Goal: Transaction & Acquisition: Book appointment/travel/reservation

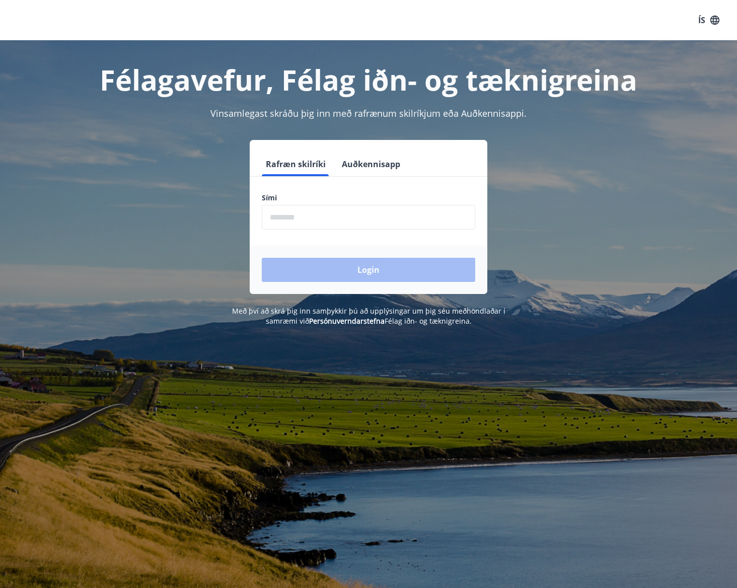
drag, startPoint x: 304, startPoint y: 214, endPoint x: 312, endPoint y: 214, distance: 7.6
click at [304, 214] on input "phone" at bounding box center [369, 217] width 214 height 25
type input "********"
click at [367, 272] on button "Login" at bounding box center [369, 270] width 214 height 24
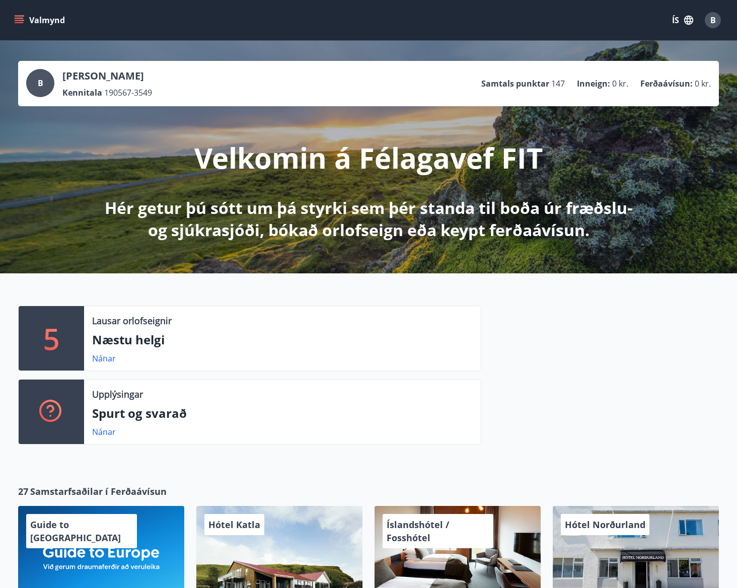
click at [49, 334] on p "5" at bounding box center [51, 338] width 16 height 38
click at [132, 339] on p "Næstu helgi" at bounding box center [282, 339] width 381 height 17
click at [109, 356] on link "Nánar" at bounding box center [104, 358] width 24 height 11
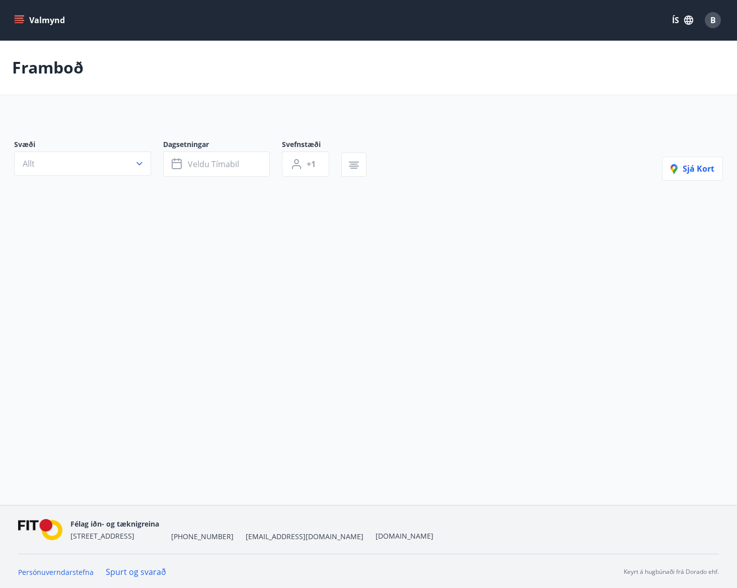
type input "*"
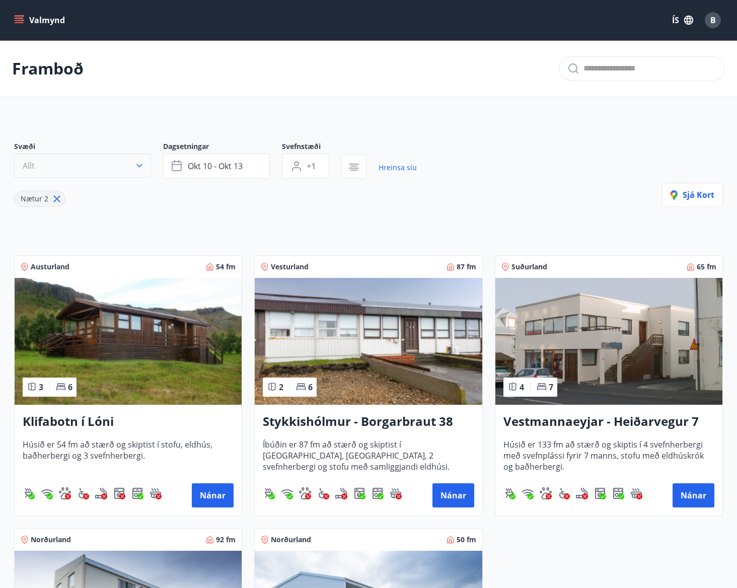
click at [137, 164] on icon "button" at bounding box center [139, 166] width 6 height 4
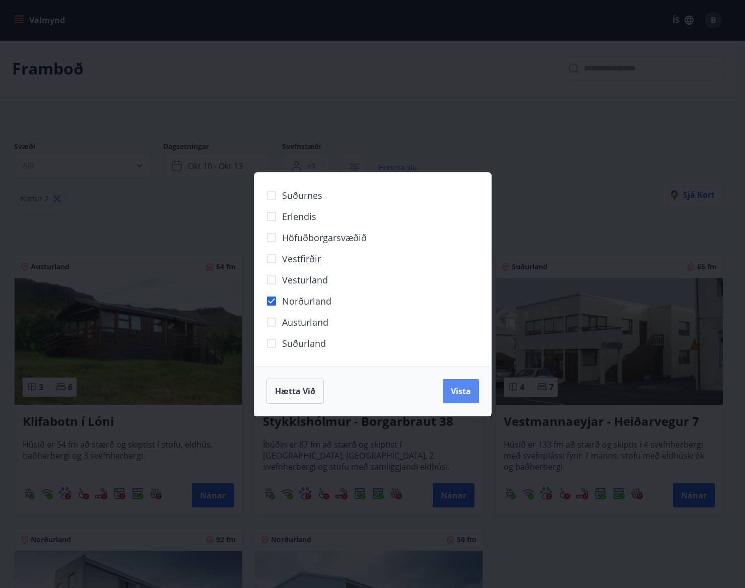
click at [447, 398] on div "Hætta við Vista" at bounding box center [372, 391] width 213 height 25
click at [456, 395] on span "Vista" at bounding box center [461, 391] width 20 height 11
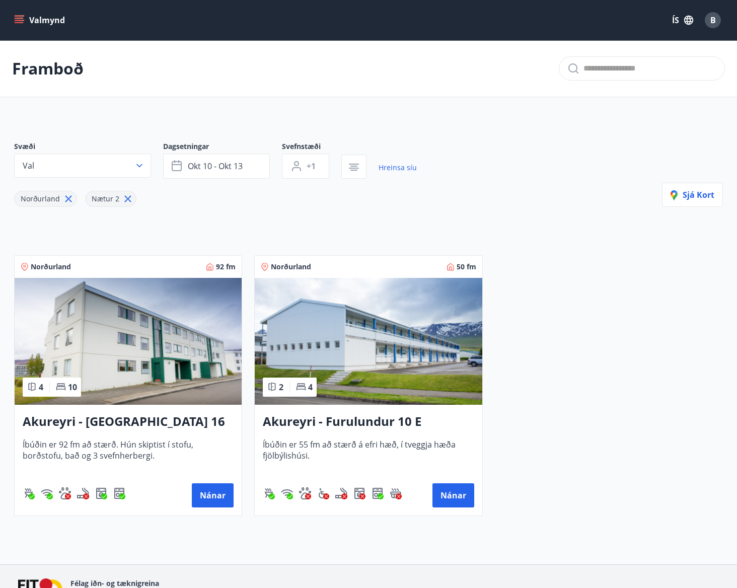
click at [29, 17] on button "Valmynd" at bounding box center [40, 20] width 57 height 18
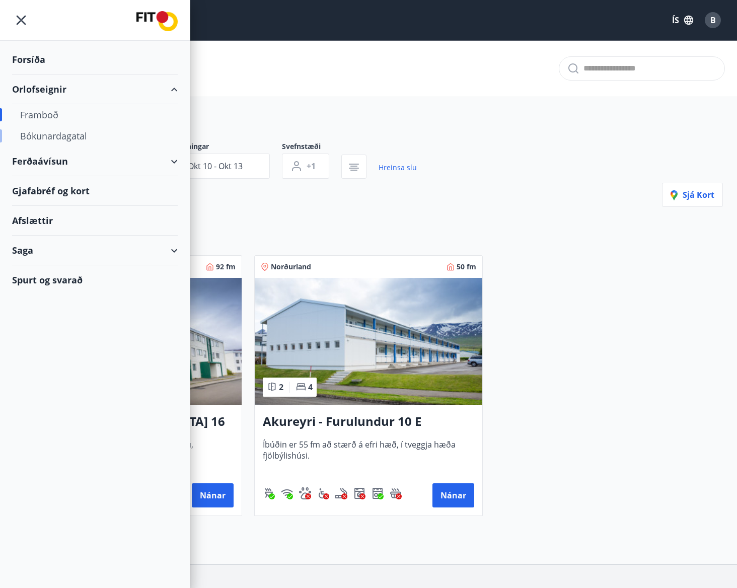
click at [62, 134] on div "Bókunardagatal" at bounding box center [95, 135] width 150 height 21
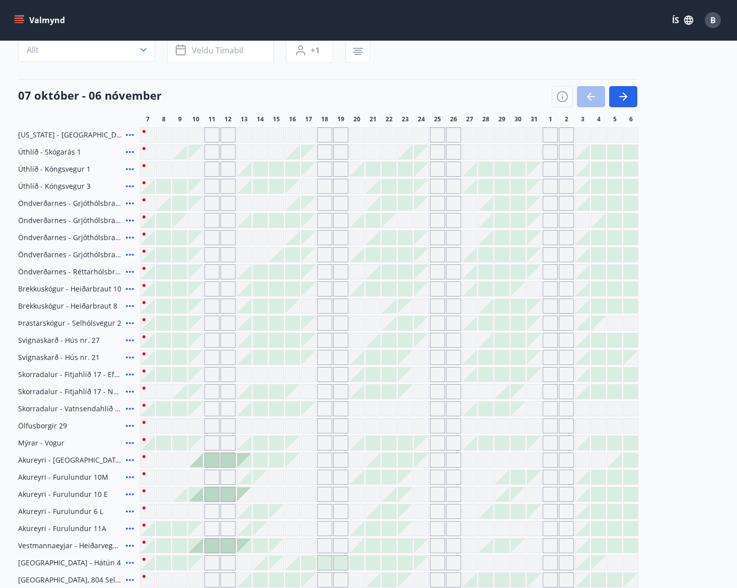
scroll to position [67, 0]
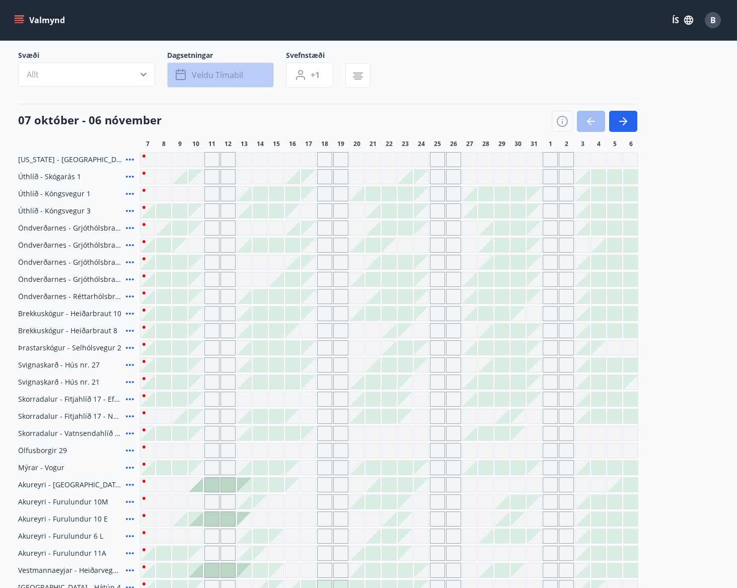
click at [223, 74] on span "Veldu tímabil" at bounding box center [217, 75] width 51 height 11
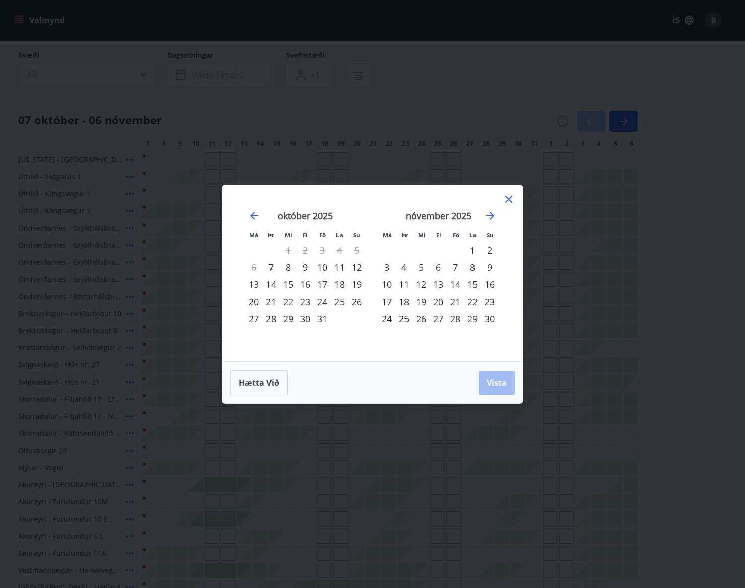
drag, startPoint x: 251, startPoint y: 317, endPoint x: 257, endPoint y: 318, distance: 6.1
click at [251, 317] on div "27" at bounding box center [253, 318] width 17 height 17
click at [455, 268] on div "7" at bounding box center [455, 267] width 17 height 17
click at [495, 391] on button "Vista" at bounding box center [496, 383] width 36 height 24
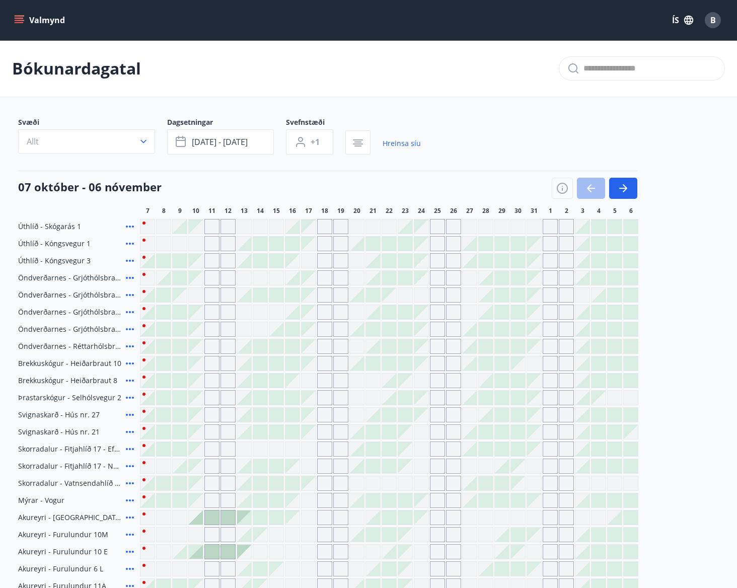
click at [24, 24] on button "Valmynd" at bounding box center [40, 20] width 57 height 18
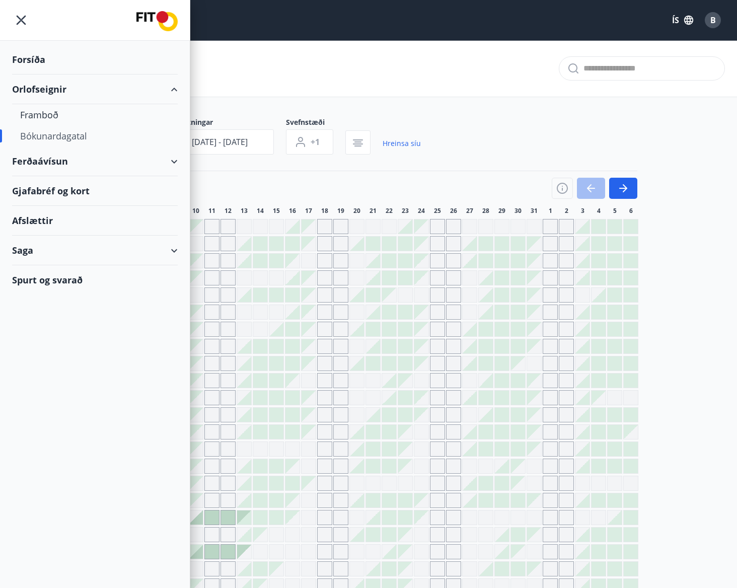
click at [43, 138] on div "Bókunardagatal" at bounding box center [95, 135] width 150 height 21
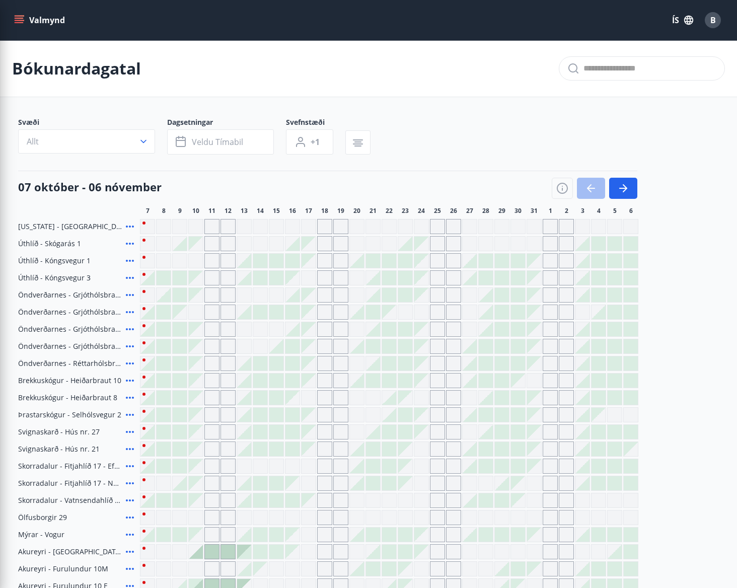
click at [493, 138] on div "Svæði Allt Dagsetningar Veldu tímabil Svefnstæði +1" at bounding box center [368, 137] width 701 height 41
click at [623, 190] on icon "button" at bounding box center [623, 188] width 12 height 12
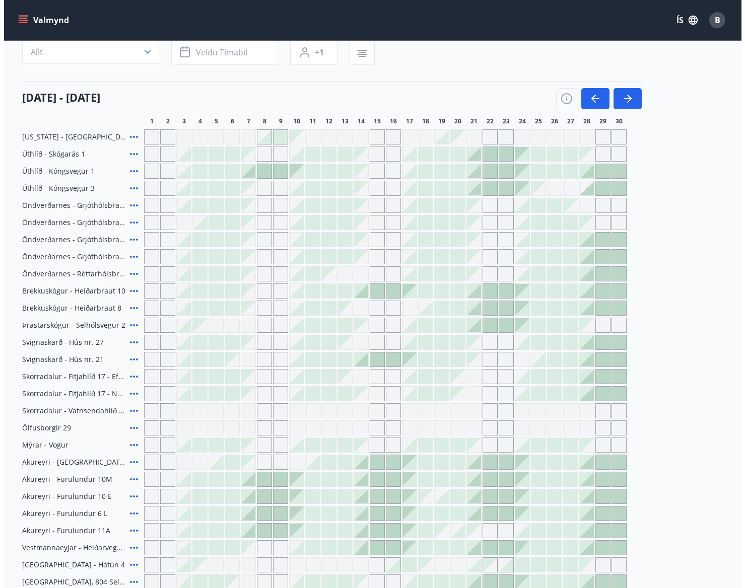
scroll to position [101, 0]
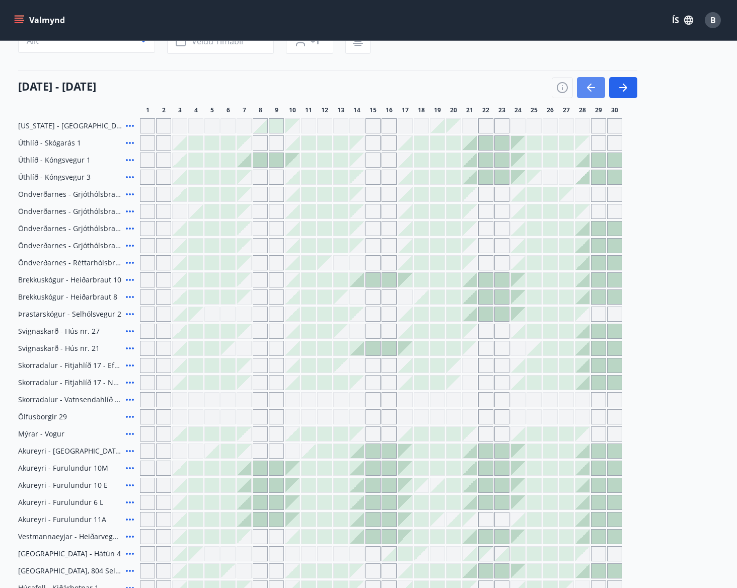
click at [593, 84] on icon "button" at bounding box center [591, 88] width 12 height 12
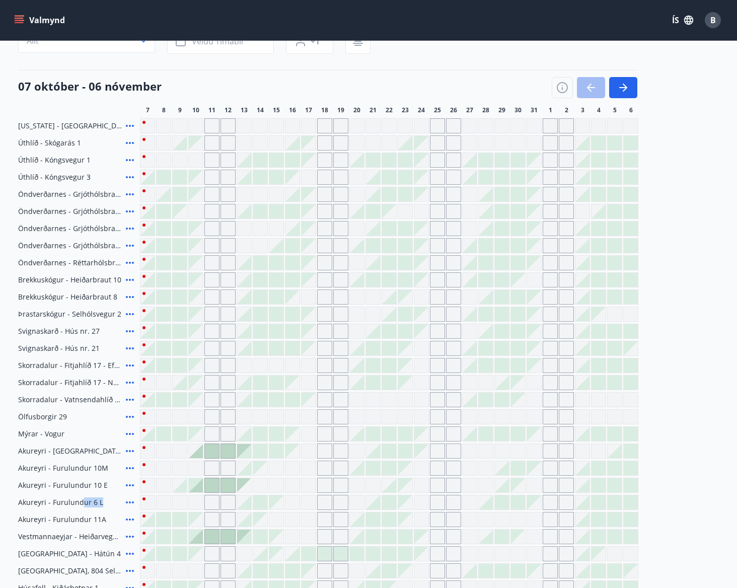
drag, startPoint x: 83, startPoint y: 504, endPoint x: 102, endPoint y: 503, distance: 18.6
click at [102, 503] on div "Akureyri - Furulundur 6 L" at bounding box center [77, 502] width 118 height 15
click at [59, 505] on span "Akureyri - Furulundur 6 L" at bounding box center [60, 503] width 85 height 10
click at [29, 504] on span "Akureyri - Furulundur 6 L" at bounding box center [60, 503] width 85 height 10
click at [127, 504] on icon at bounding box center [130, 503] width 12 height 12
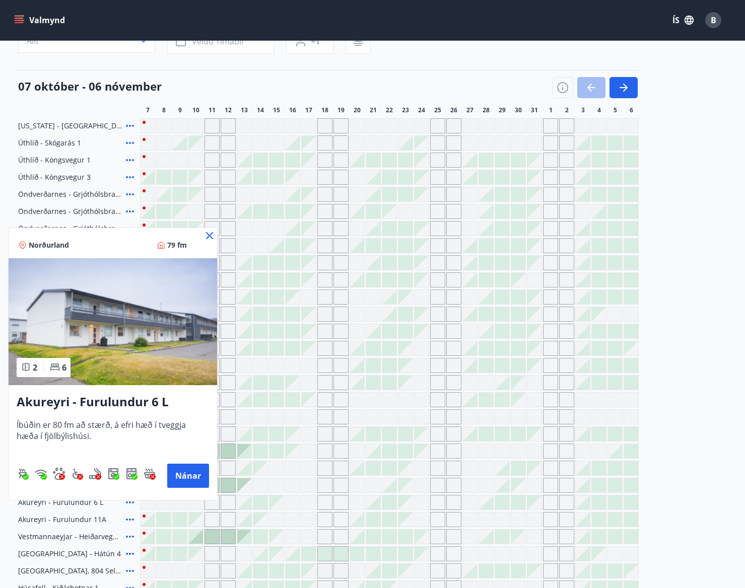
click at [116, 445] on span "Íbúðin er 80 fm að stærð, á efri hæð í tveggja hæða í fjölbýlishúsi." at bounding box center [113, 436] width 192 height 33
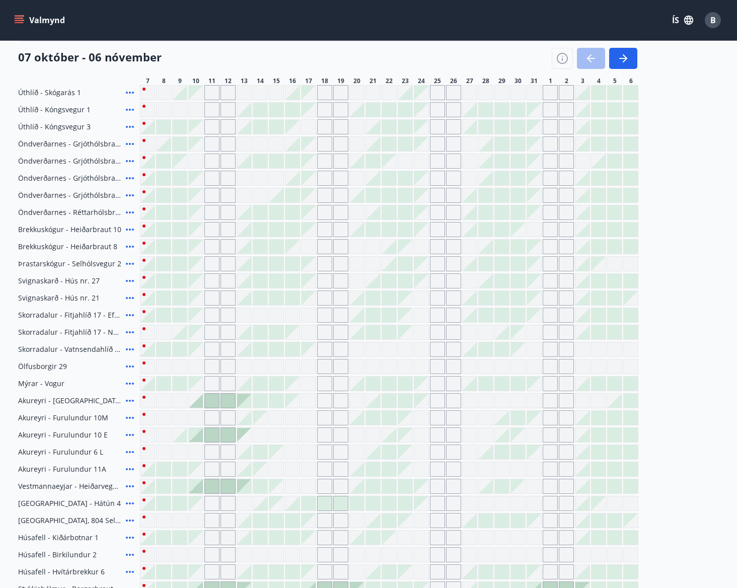
scroll to position [153, 0]
drag, startPoint x: 42, startPoint y: 411, endPoint x: 90, endPoint y: 416, distance: 47.6
click at [90, 416] on span "Akureyri - Furulundur 10M" at bounding box center [63, 416] width 90 height 10
click at [58, 432] on span "Akureyri - Furulundur 10 E" at bounding box center [63, 434] width 90 height 10
click at [584, 496] on div "Florida - Orlando Úthlíð - Skógarás 1 Úthlíð - Kóngsvegur 1 Úthlíð - Kóngsvegur…" at bounding box center [368, 347] width 701 height 563
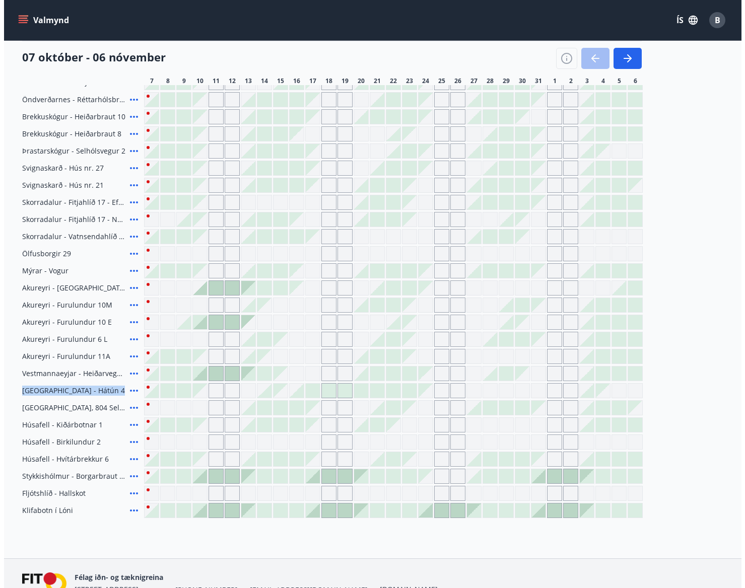
scroll to position [319, 0]
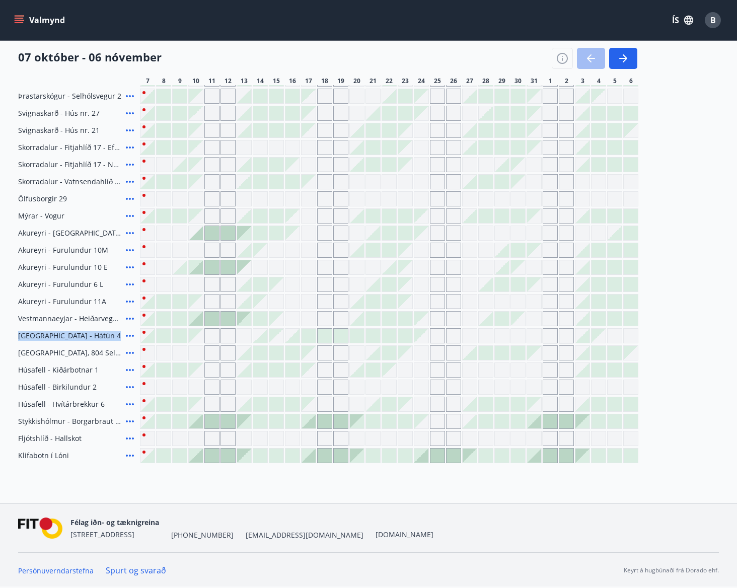
click at [19, 336] on span "Reykjavík - Hátún 4" at bounding box center [69, 336] width 103 height 10
drag, startPoint x: 17, startPoint y: 335, endPoint x: 88, endPoint y: 336, distance: 70.5
click at [88, 336] on div "Svæði Allt Dagsetningar Veldu tímabil Svefnstæði +1 07 október - 06 nóvember 7 …" at bounding box center [368, 131] width 725 height 665
click at [82, 336] on div "Reykjavík - Hátún 4" at bounding box center [77, 335] width 118 height 15
drag, startPoint x: 17, startPoint y: 334, endPoint x: 81, endPoint y: 339, distance: 64.1
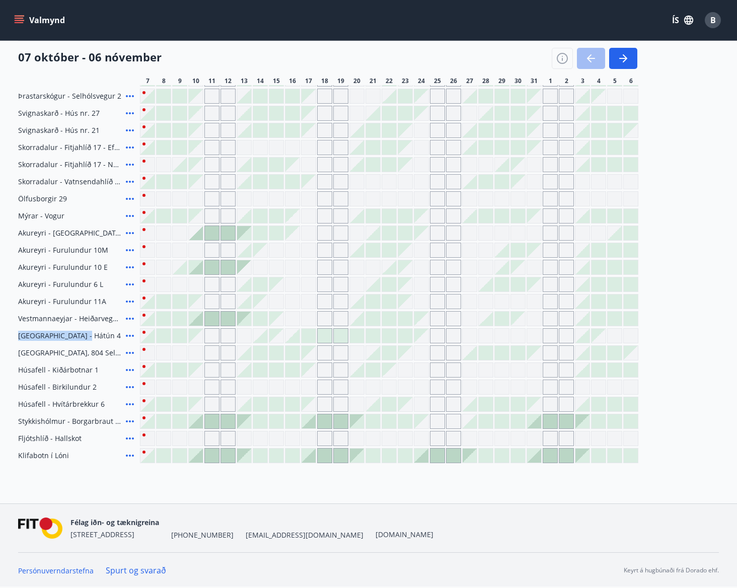
click at [81, 339] on div "Svæði Allt Dagsetningar Veldu tímabil Svefnstæði +1 07 október - 06 nóvember 7 …" at bounding box center [368, 131] width 725 height 665
click at [81, 339] on div "Reykjavík - Hátún 4" at bounding box center [77, 335] width 118 height 15
drag, startPoint x: 25, startPoint y: 335, endPoint x: 55, endPoint y: 330, distance: 30.1
click at [55, 331] on span "Reykjavík - Hátún 4" at bounding box center [69, 336] width 103 height 10
drag, startPoint x: 20, startPoint y: 236, endPoint x: 99, endPoint y: 235, distance: 79.1
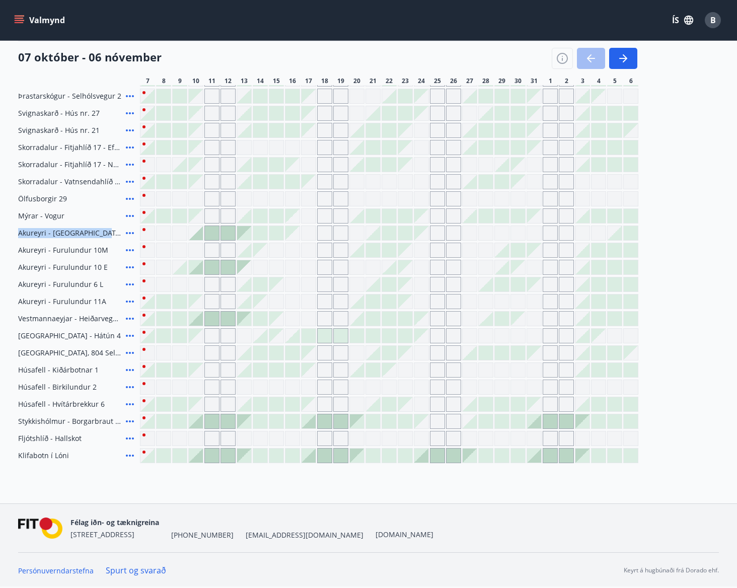
click at [99, 235] on span "Akureyri - Smárahlíð 16 E" at bounding box center [70, 233] width 104 height 10
drag, startPoint x: 84, startPoint y: 235, endPoint x: 95, endPoint y: 231, distance: 11.1
click at [85, 235] on span "Akureyri - Smárahlíð 16 E" at bounding box center [70, 233] width 104 height 10
drag, startPoint x: 28, startPoint y: 249, endPoint x: 83, endPoint y: 248, distance: 54.9
click at [83, 248] on span "Akureyri - Furulundur 10M" at bounding box center [63, 250] width 90 height 10
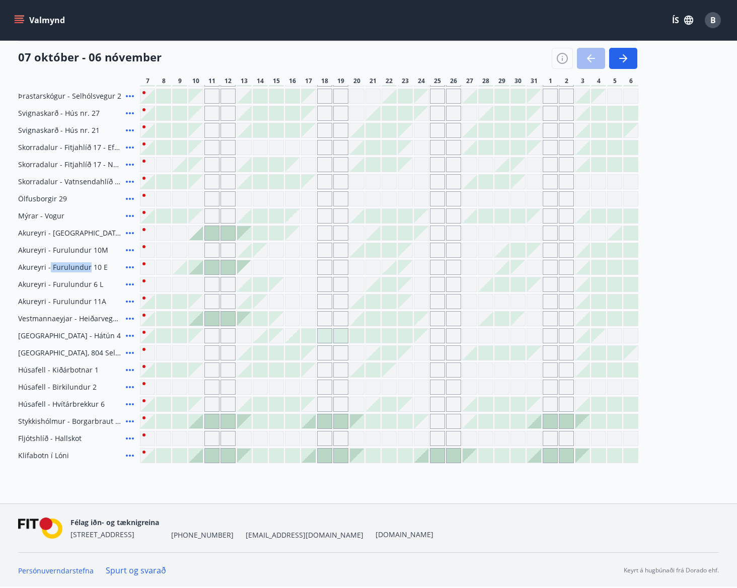
drag, startPoint x: 49, startPoint y: 265, endPoint x: 91, endPoint y: 266, distance: 41.8
click at [90, 266] on span "Akureyri - Furulundur 10 E" at bounding box center [63, 267] width 90 height 10
click at [93, 266] on span "Akureyri - Furulundur 10 E" at bounding box center [63, 267] width 90 height 10
drag, startPoint x: 34, startPoint y: 265, endPoint x: 85, endPoint y: 266, distance: 51.4
click at [85, 266] on span "Akureyri - Furulundur 10 E" at bounding box center [63, 267] width 90 height 10
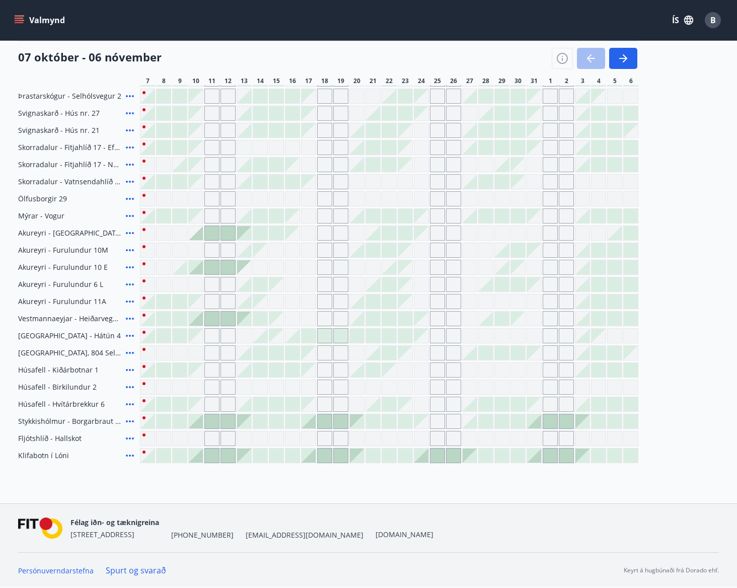
click at [90, 265] on span "Akureyri - Furulundur 10 E" at bounding box center [63, 267] width 90 height 10
drag, startPoint x: 71, startPoint y: 303, endPoint x: 93, endPoint y: 303, distance: 22.2
click at [93, 303] on span "Akureyri - Furulundur 11A" at bounding box center [62, 302] width 88 height 10
drag, startPoint x: 101, startPoint y: 302, endPoint x: 19, endPoint y: 302, distance: 82.1
click at [19, 302] on span "Akureyri - Furulundur 11A" at bounding box center [62, 302] width 88 height 10
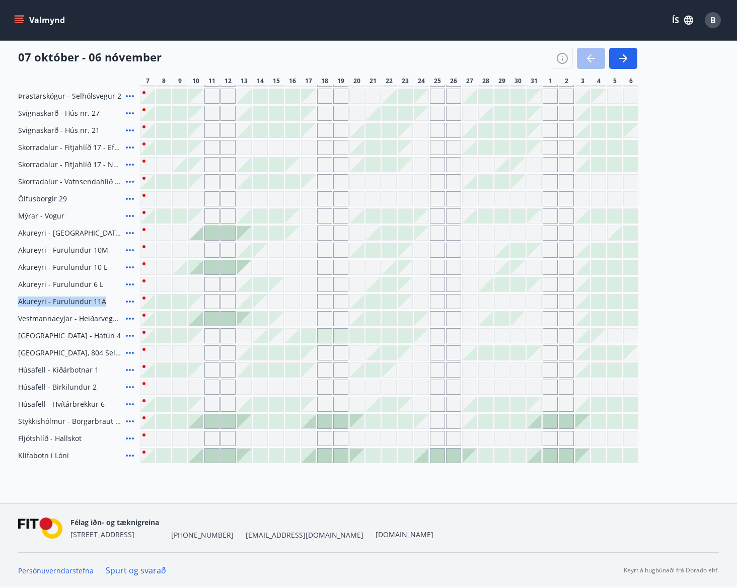
click at [30, 301] on span "Akureyri - Furulundur 11A" at bounding box center [62, 302] width 88 height 10
drag, startPoint x: 18, startPoint y: 284, endPoint x: 61, endPoint y: 281, distance: 43.4
click at [61, 281] on div "Svæði Allt Dagsetningar Veldu tímabil Svefnstæði +1 07 október - 06 nóvember 7 …" at bounding box center [368, 131] width 725 height 665
drag, startPoint x: 19, startPoint y: 235, endPoint x: 98, endPoint y: 233, distance: 78.6
click at [98, 233] on span "Akureyri - Smárahlíð 16 E" at bounding box center [70, 233] width 104 height 10
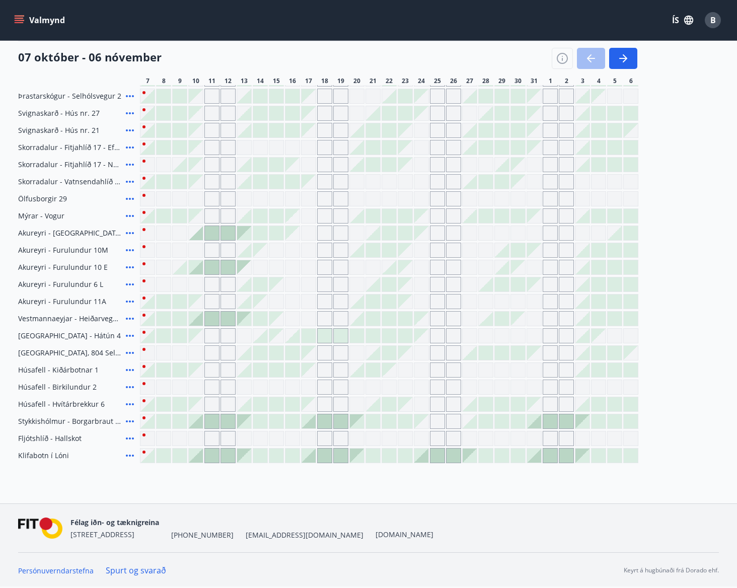
click at [98, 233] on span "Akureyri - Smárahlíð 16 E" at bounding box center [70, 233] width 104 height 10
drag, startPoint x: 100, startPoint y: 233, endPoint x: 23, endPoint y: 237, distance: 76.7
click at [23, 237] on span "Akureyri - Smárahlíð 16 E" at bounding box center [70, 233] width 104 height 10
click at [20, 237] on span "Akureyri - Smárahlíð 16 E" at bounding box center [70, 233] width 104 height 10
drag, startPoint x: 18, startPoint y: 319, endPoint x: 112, endPoint y: 319, distance: 93.7
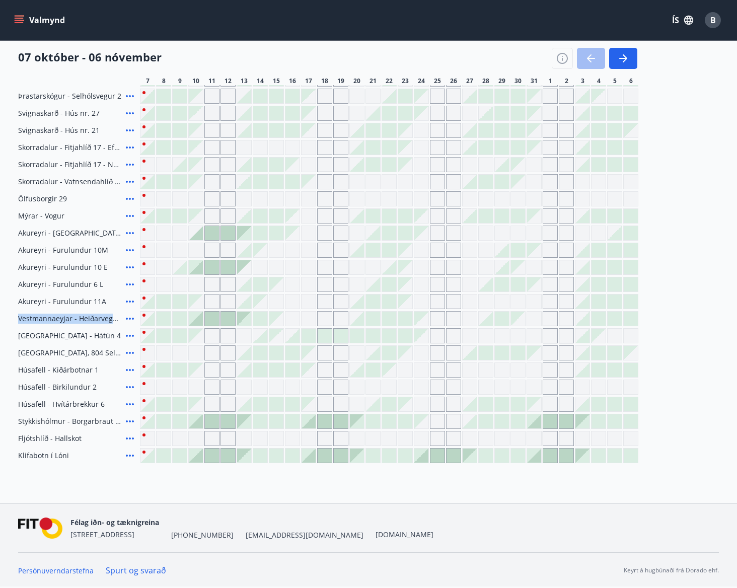
click at [112, 319] on span "Vestmannaeyjar - Heiðarvegur 7" at bounding box center [70, 319] width 104 height 10
click at [96, 319] on span "Vestmannaeyjar - Heiðarvegur 7" at bounding box center [70, 319] width 104 height 10
click at [579, 304] on div at bounding box center [583, 302] width 14 height 14
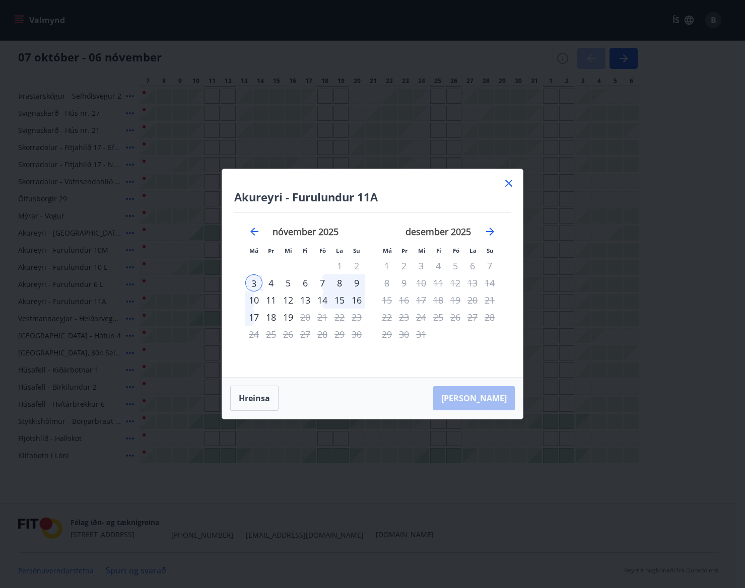
click at [492, 399] on div "Hreinsa Taka Frá" at bounding box center [372, 398] width 301 height 41
click at [607, 307] on div "Akureyri - Furulundur 11A Má Þr Mi Fi Fö La Su Má Þr Mi Fi Fö La Su október 202…" at bounding box center [372, 294] width 745 height 588
click at [510, 180] on div at bounding box center [389, 181] width 499 height 15
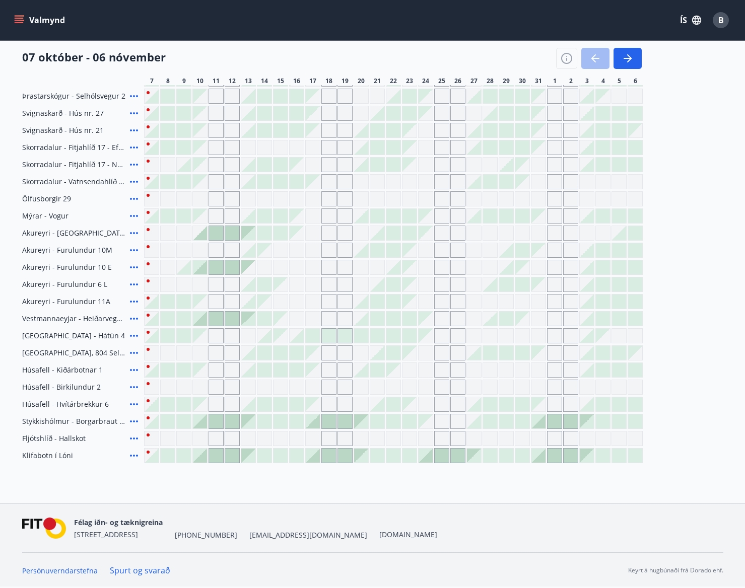
click at [515, 183] on div "Gráir dagar eru ekki bókanlegir" at bounding box center [522, 182] width 14 height 14
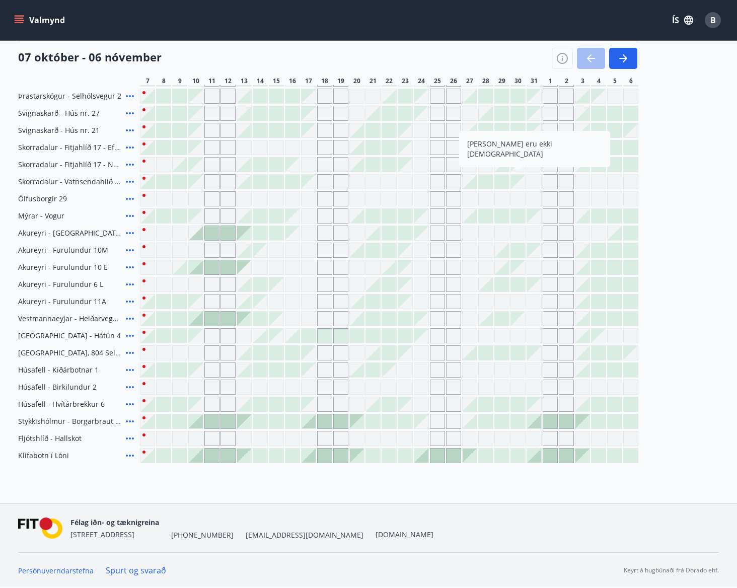
click at [124, 182] on div "Skorradalur - Vatnsendahlíð 40" at bounding box center [77, 181] width 118 height 15
click at [126, 182] on icon at bounding box center [130, 182] width 8 height 2
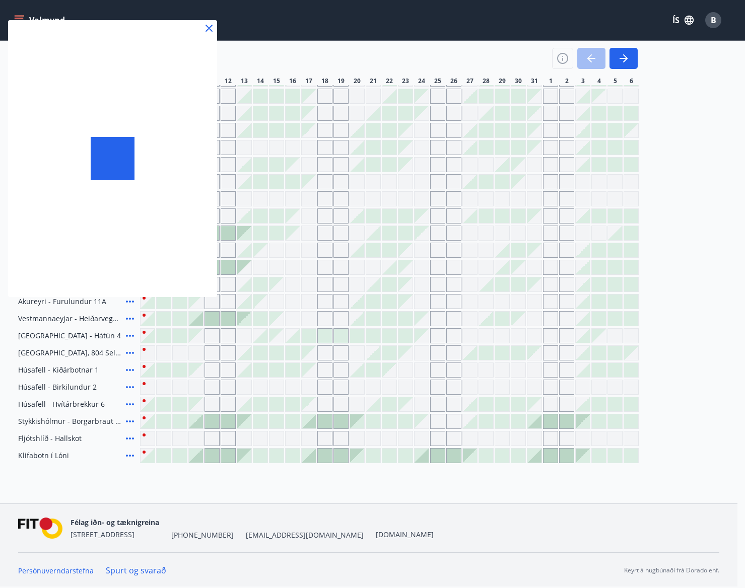
click at [212, 29] on icon at bounding box center [209, 28] width 12 height 12
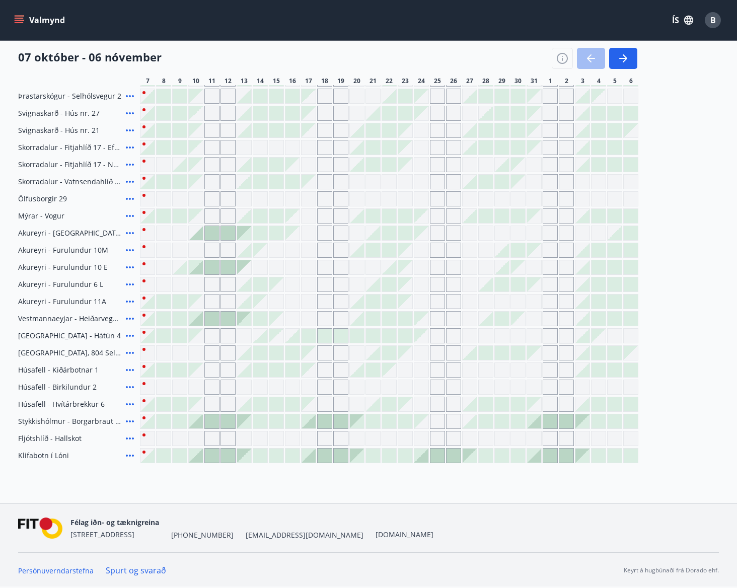
click at [128, 302] on icon at bounding box center [130, 302] width 8 height 2
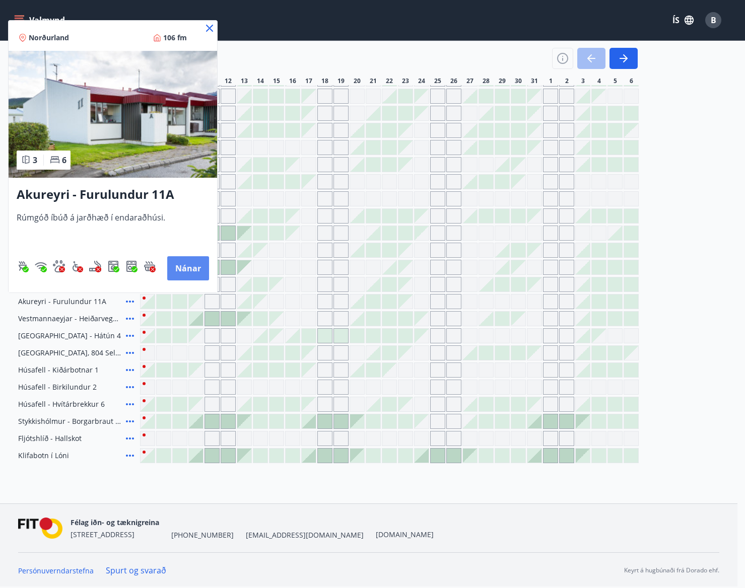
click at [195, 268] on button "Nánar" at bounding box center [188, 268] width 42 height 24
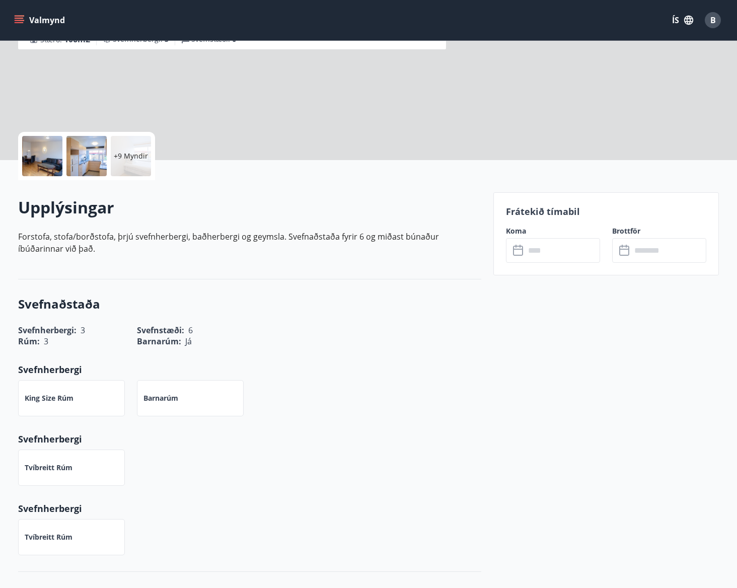
scroll to position [151, 0]
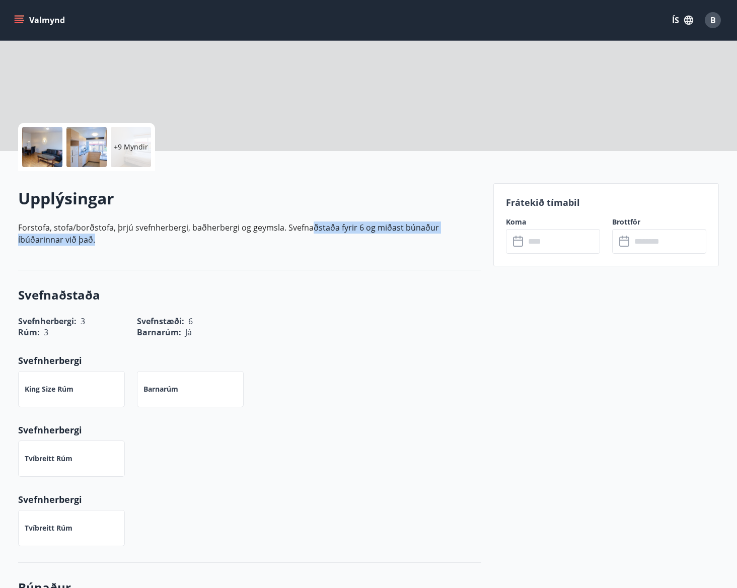
drag, startPoint x: 65, startPoint y: 234, endPoint x: 313, endPoint y: 232, distance: 247.8
click at [310, 232] on p "Forstofa, stofa/borðstofa, þrjú svefnherbergi, baðherbergi og geymsla. Svefnaðs…" at bounding box center [249, 234] width 463 height 24
click at [323, 246] on div "Upplýsingar Forstofa, stofa/borðstofa, þrjú svefnherbergi, baðherbergi og geyms…" at bounding box center [249, 220] width 463 height 66
drag, startPoint x: 272, startPoint y: 227, endPoint x: 349, endPoint y: 239, distance: 78.0
click at [349, 239] on p "Forstofa, stofa/borðstofa, þrjú svefnherbergi, baðherbergi og geymsla. Svefnaðs…" at bounding box center [249, 234] width 463 height 24
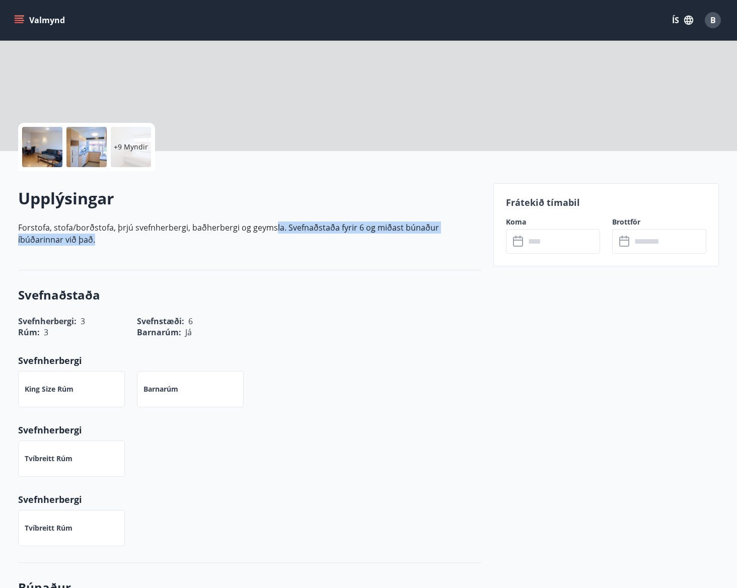
click at [353, 242] on p "Forstofa, stofa/borðstofa, þrjú svefnherbergi, baðherbergi og geymsla. Svefnaðs…" at bounding box center [249, 234] width 463 height 24
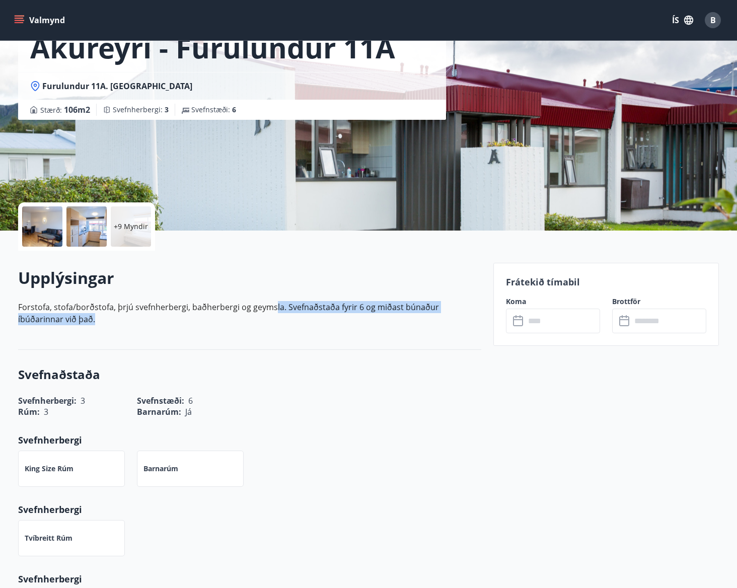
scroll to position [164, 0]
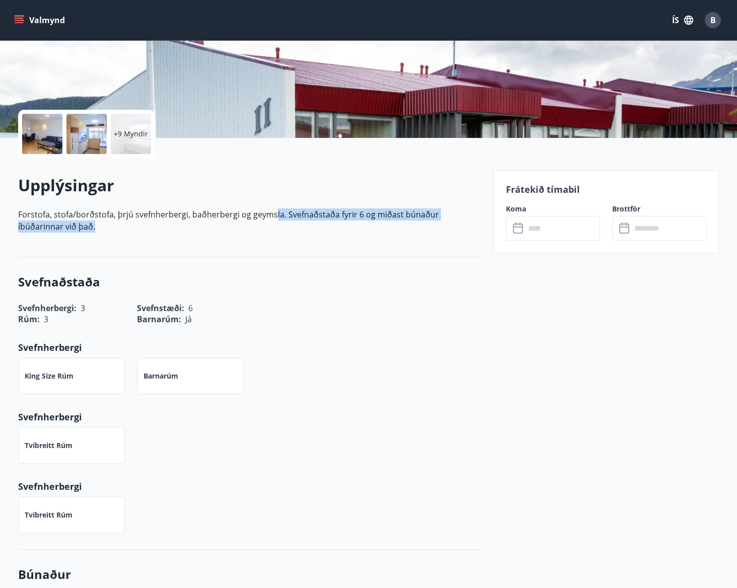
click at [223, 233] on div "Upplýsingar Forstofa, stofa/borðstofa, þrjú svefnherbergi, baðherbergi og geyms…" at bounding box center [249, 207] width 463 height 66
drag, startPoint x: 226, startPoint y: 222, endPoint x: 238, endPoint y: 227, distance: 12.6
click at [227, 222] on p "Forstofa, stofa/borðstofa, þrjú svefnherbergi, baðherbergi og geymsla. Svefnaðs…" at bounding box center [249, 221] width 463 height 24
click at [257, 230] on p "Forstofa, stofa/borðstofa, þrjú svefnherbergi, baðherbergi og geymsla. Svefnaðs…" at bounding box center [249, 221] width 463 height 24
drag, startPoint x: 297, startPoint y: 218, endPoint x: 342, endPoint y: 222, distance: 45.5
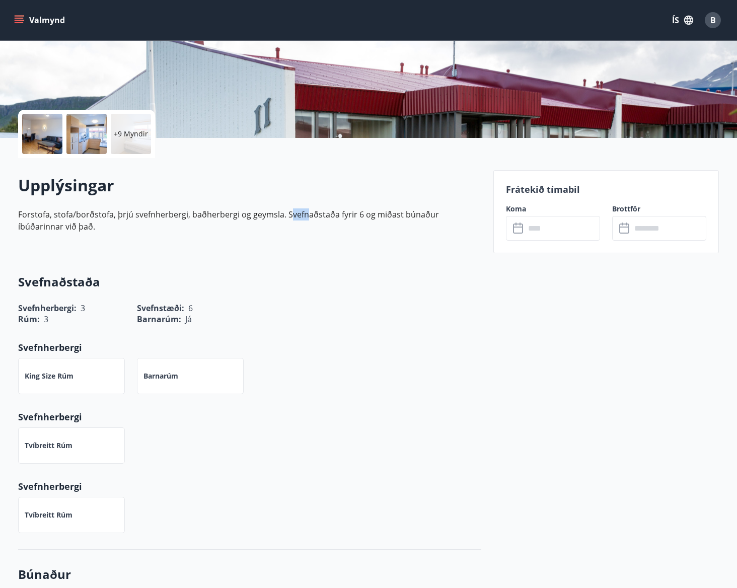
click at [342, 222] on p "Forstofa, stofa/borðstofa, þrjú svefnherbergi, baðherbergi og geymsla. Svefnaðs…" at bounding box center [249, 221] width 463 height 24
click at [344, 224] on p "Forstofa, stofa/borðstofa, þrjú svefnherbergi, baðherbergi og geymsla. Svefnaðs…" at bounding box center [249, 221] width 463 height 24
click at [290, 242] on div "Upplýsingar Forstofa, stofa/borðstofa, þrjú svefnherbergi, baðherbergi og geyms…" at bounding box center [249, 207] width 463 height 99
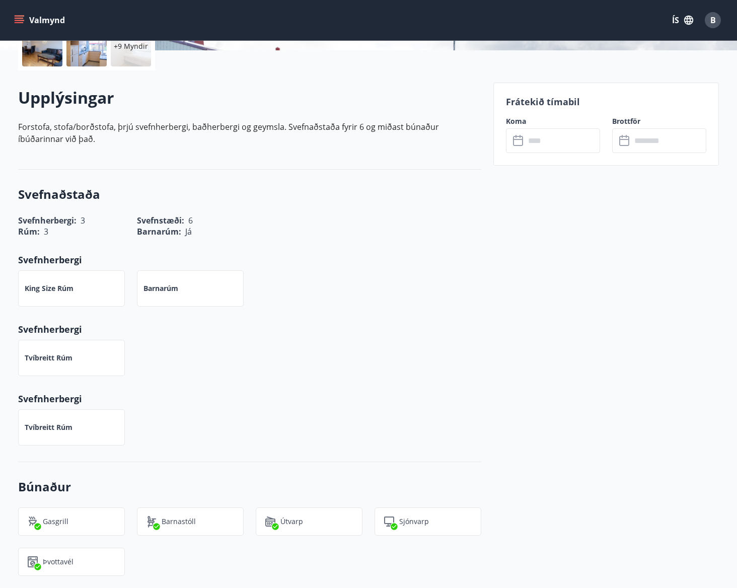
scroll to position [0, 0]
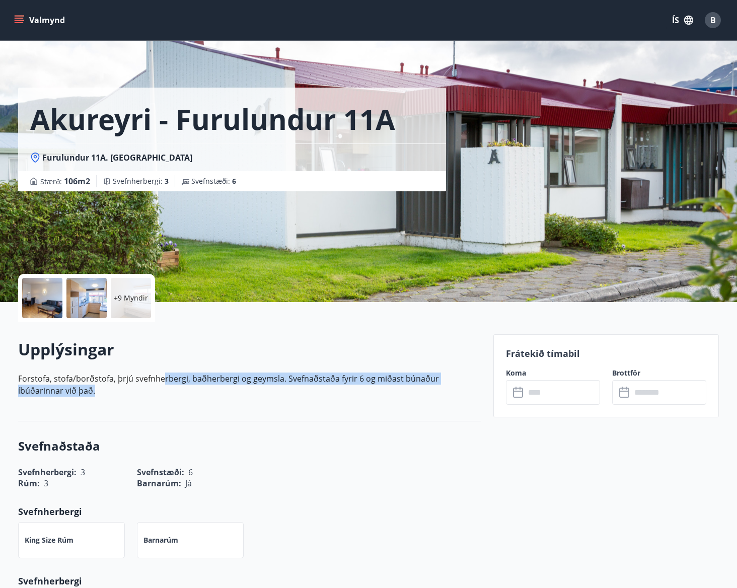
drag, startPoint x: 162, startPoint y: 382, endPoint x: 275, endPoint y: 393, distance: 114.4
click at [275, 393] on p "Forstofa, stofa/borðstofa, þrjú svefnherbergi, baðherbergi og geymsla. Svefnaðs…" at bounding box center [249, 385] width 463 height 24
click at [270, 389] on p "Forstofa, stofa/borðstofa, þrjú svefnherbergi, baðherbergi og geymsla. Svefnaðs…" at bounding box center [249, 385] width 463 height 24
drag, startPoint x: 169, startPoint y: 381, endPoint x: 275, endPoint y: 387, distance: 106.5
click at [275, 387] on p "Forstofa, stofa/borðstofa, þrjú svefnherbergi, baðherbergi og geymsla. Svefnaðs…" at bounding box center [249, 385] width 463 height 24
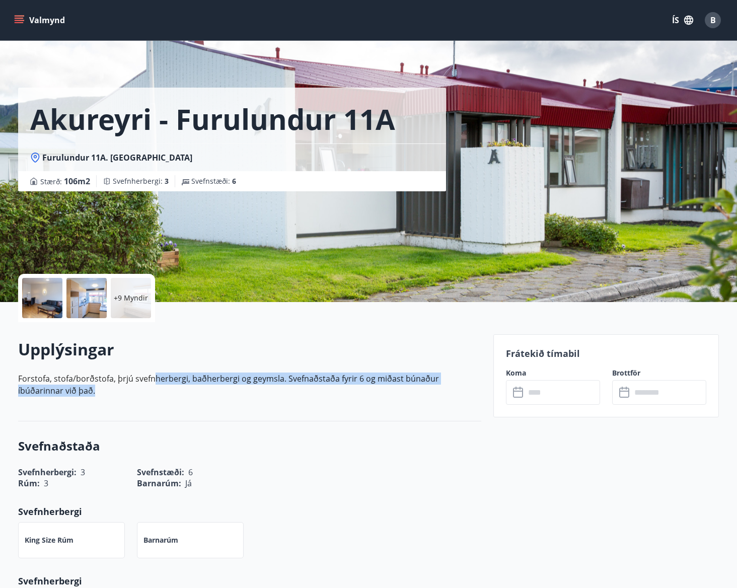
click at [276, 387] on p "Forstofa, stofa/borðstofa, þrjú svefnherbergi, baðherbergi og geymsla. Svefnaðs…" at bounding box center [249, 385] width 463 height 24
drag, startPoint x: 233, startPoint y: 381, endPoint x: 252, endPoint y: 383, distance: 19.2
click at [246, 381] on p "Forstofa, stofa/borðstofa, þrjú svefnherbergi, baðherbergi og geymsla. Svefnaðs…" at bounding box center [249, 385] width 463 height 24
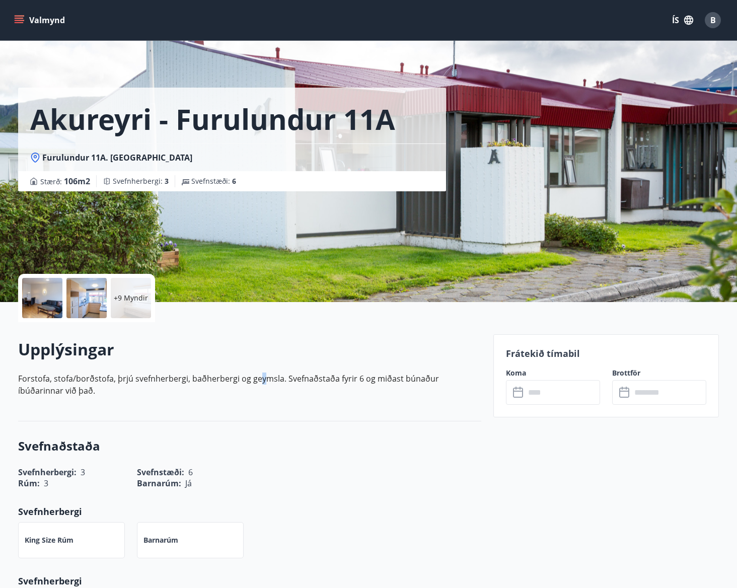
click at [260, 383] on p "Forstofa, stofa/borðstofa, þrjú svefnherbergi, baðherbergi og geymsla. Svefnaðs…" at bounding box center [249, 385] width 463 height 24
drag, startPoint x: 248, startPoint y: 380, endPoint x: 332, endPoint y: 387, distance: 84.9
click at [332, 387] on p "Forstofa, stofa/borðstofa, þrjú svefnherbergi, baðherbergi og geymsla. Svefnaðs…" at bounding box center [249, 385] width 463 height 24
click at [339, 388] on p "Forstofa, stofa/borðstofa, þrjú svefnherbergi, baðherbergi og geymsla. Svefnaðs…" at bounding box center [249, 385] width 463 height 24
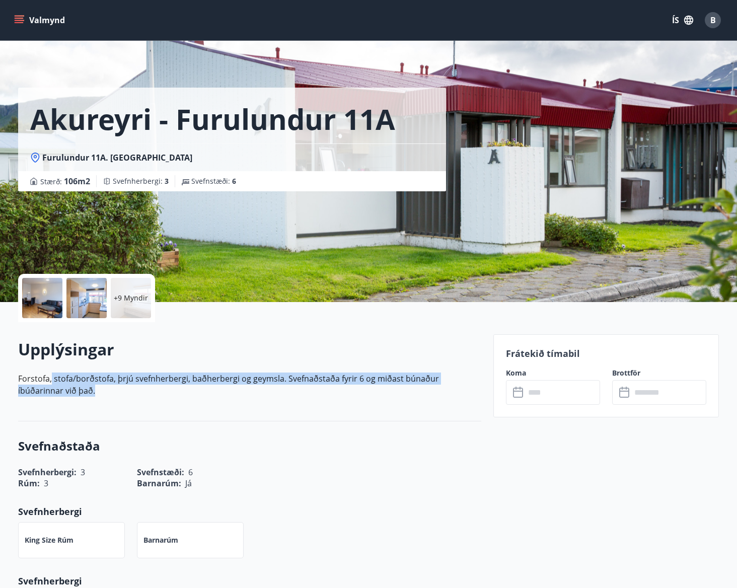
drag, startPoint x: 51, startPoint y: 377, endPoint x: 197, endPoint y: 391, distance: 147.3
click at [197, 391] on p "Forstofa, stofa/borðstofa, þrjú svefnherbergi, baðherbergi og geymsla. Svefnaðs…" at bounding box center [249, 385] width 463 height 24
drag, startPoint x: 200, startPoint y: 391, endPoint x: 106, endPoint y: 380, distance: 95.3
click at [200, 391] on p "Forstofa, stofa/borðstofa, þrjú svefnherbergi, baðherbergi og geymsla. Svefnaðs…" at bounding box center [249, 385] width 463 height 24
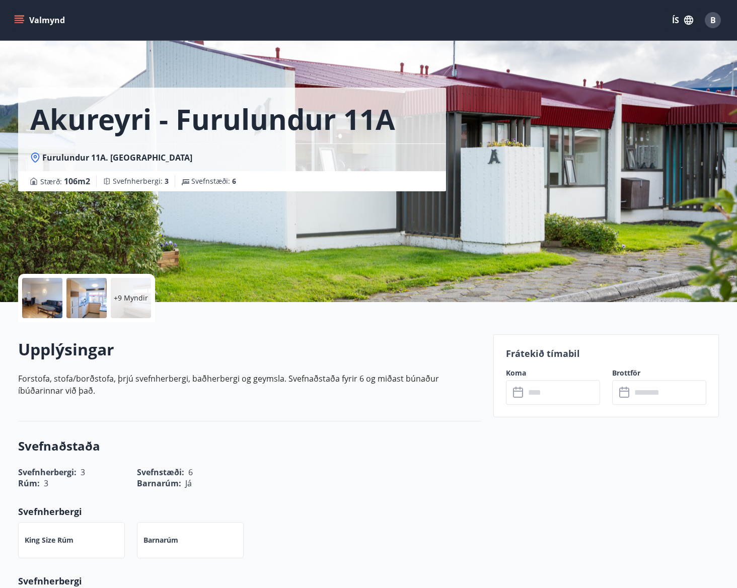
click at [34, 377] on p "Forstofa, stofa/borðstofa, þrjú svefnherbergi, baðherbergi og geymsla. Svefnaðs…" at bounding box center [249, 385] width 463 height 24
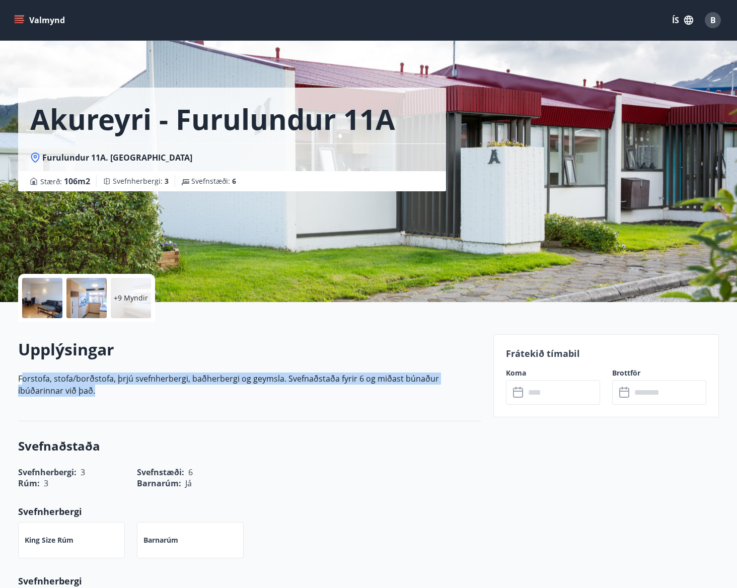
drag, startPoint x: 21, startPoint y: 380, endPoint x: 172, endPoint y: 393, distance: 151.2
click at [171, 393] on p "Forstofa, stofa/borðstofa, þrjú svefnherbergi, baðherbergi og geymsla. Svefnaðs…" at bounding box center [249, 385] width 463 height 24
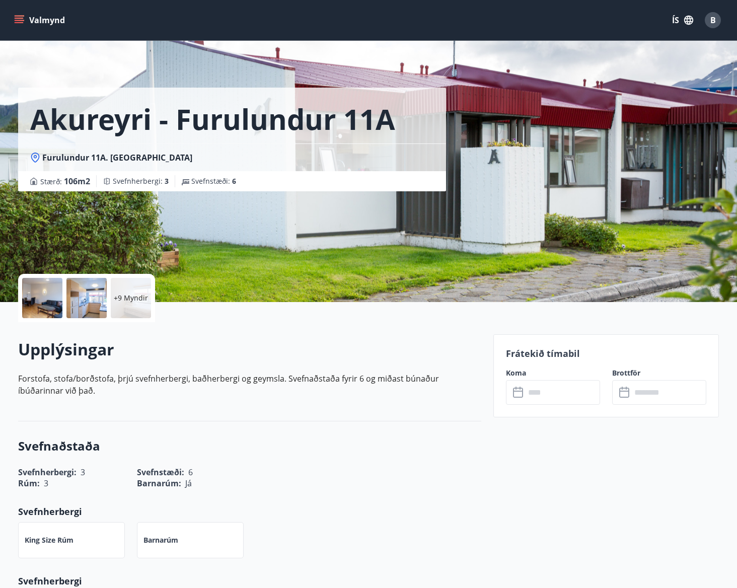
click at [553, 395] on input "text" at bounding box center [562, 392] width 75 height 25
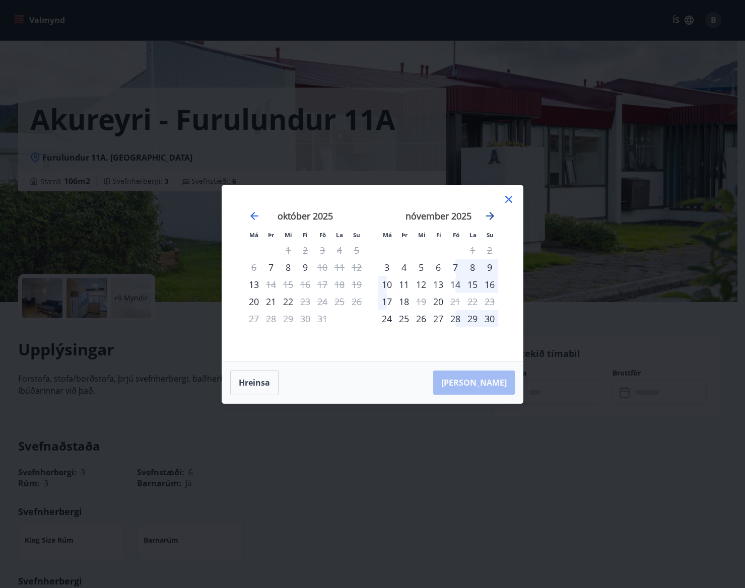
click at [492, 216] on icon "Move forward to switch to the next month." at bounding box center [490, 216] width 8 height 8
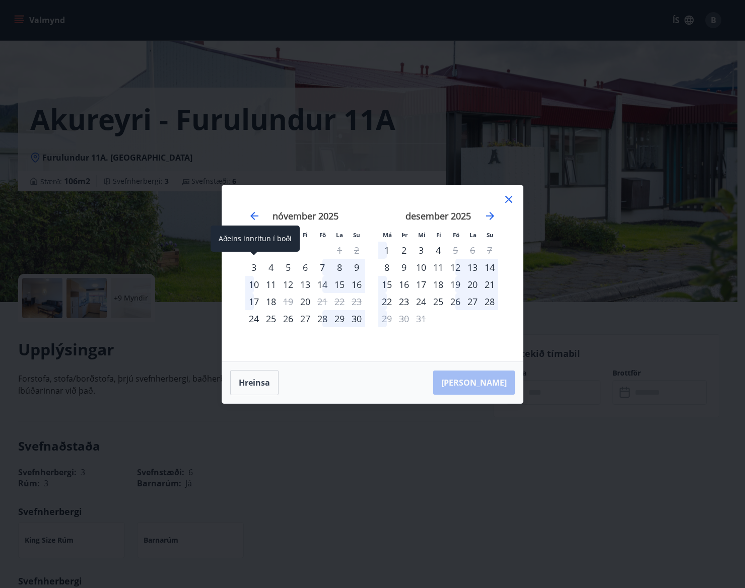
click at [254, 267] on div "3" at bounding box center [253, 267] width 17 height 17
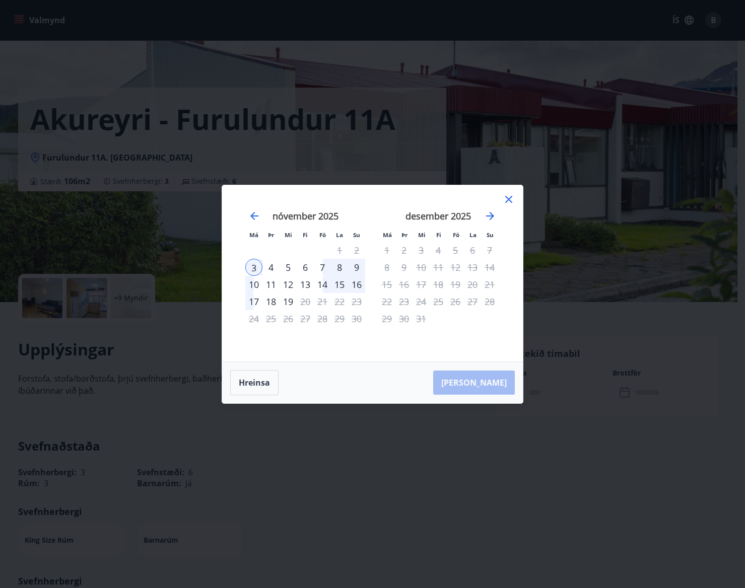
click at [322, 266] on div "7" at bounding box center [322, 267] width 17 height 17
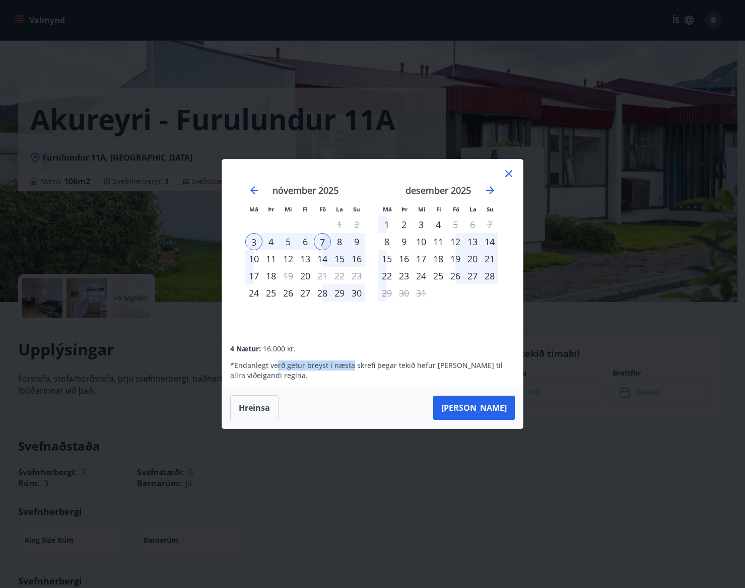
drag, startPoint x: 275, startPoint y: 368, endPoint x: 356, endPoint y: 367, distance: 81.1
click at [352, 367] on p "* Endanlegt verð getur breyst í næsta skrefi þegar tekið hefur verið tillit til…" at bounding box center [372, 371] width 284 height 20
click at [374, 371] on p "* Endanlegt verð getur breyst í næsta skrefi þegar tekið hefur verið tillit til…" at bounding box center [372, 371] width 284 height 20
drag, startPoint x: 289, startPoint y: 366, endPoint x: 368, endPoint y: 366, distance: 79.6
click at [368, 366] on p "* Endanlegt verð getur breyst í næsta skrefi þegar tekið hefur verið tillit til…" at bounding box center [372, 371] width 284 height 20
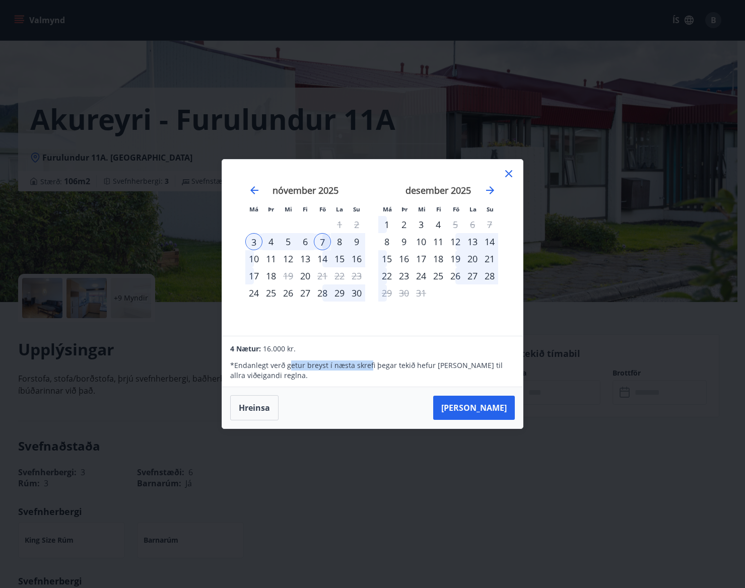
click at [511, 174] on icon at bounding box center [509, 174] width 12 height 12
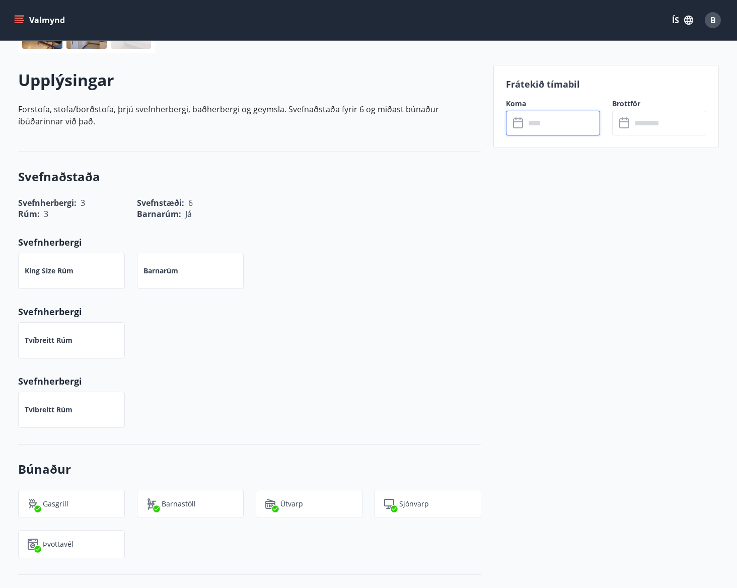
scroll to position [453, 0]
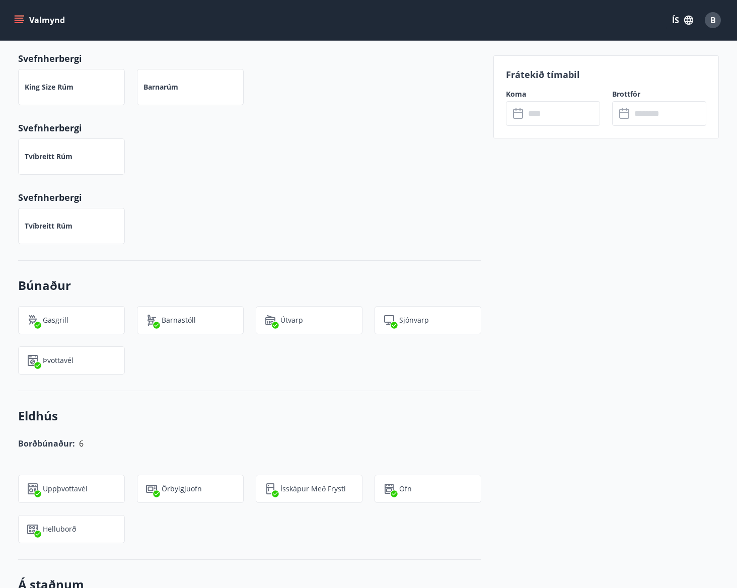
click at [656, 584] on div "Frátekið tímabil Koma ​ ​ Brottför ​ ​" at bounding box center [607, 567] width 226 height 1373
